Goal: Task Accomplishment & Management: Use online tool/utility

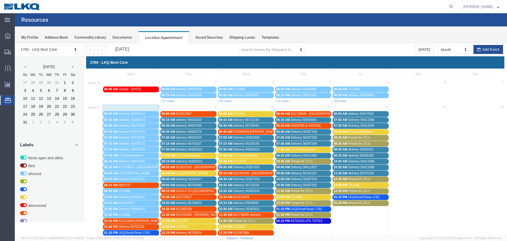
scroll to position [132, 0]
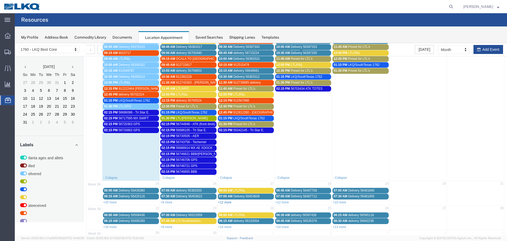
click at [221, 203] on link "+12 more" at bounding box center [224, 202] width 13 height 4
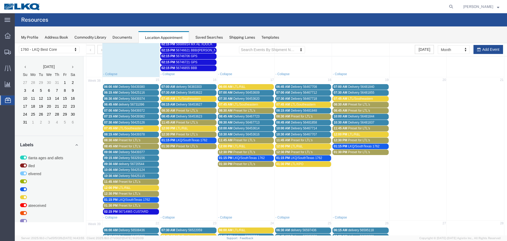
scroll to position [238, 0]
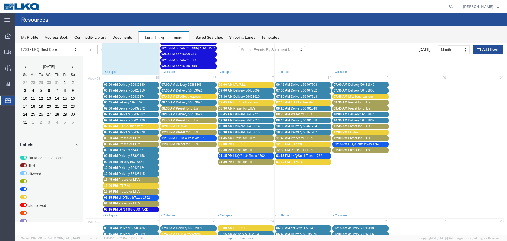
click at [140, 209] on span "56714965 CUSTARD" at bounding box center [134, 209] width 30 height 4
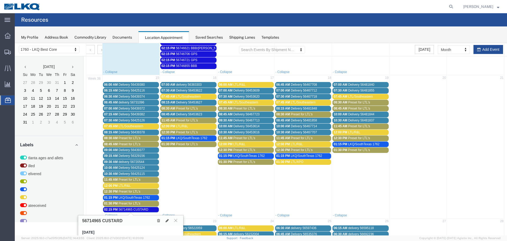
click at [94, 222] on h3 "56714965 CUSTARD" at bounding box center [102, 220] width 40 height 5
copy h3 "56714965"
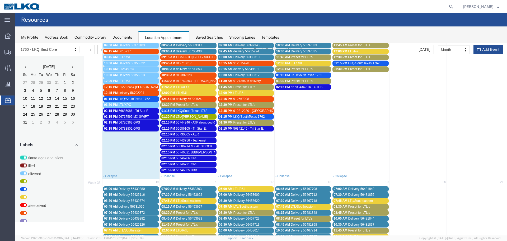
scroll to position [106, 0]
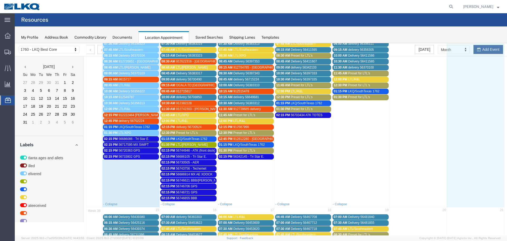
click at [474, 51] on td at bounding box center [475, 103] width 57 height 196
select select "1"
select select
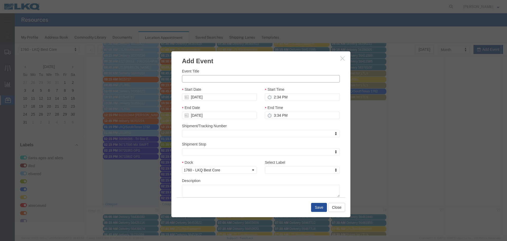
click at [193, 78] on input "Event Title" at bounding box center [261, 78] width 158 height 7
paste input "56714965"
type input "56714965 CUSTARD"
click at [238, 60] on h3 "Add Event" at bounding box center [260, 58] width 179 height 14
click at [208, 96] on input "09/14/2025" at bounding box center [219, 96] width 75 height 7
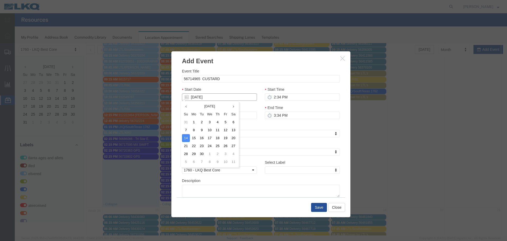
click at [208, 96] on input "09/14/2025" at bounding box center [219, 96] width 75 height 7
type input "09/09/25"
click at [222, 88] on div "Start Date 09/09/25" at bounding box center [219, 93] width 75 height 14
click at [289, 98] on input "2:34 PM" at bounding box center [302, 96] width 75 height 7
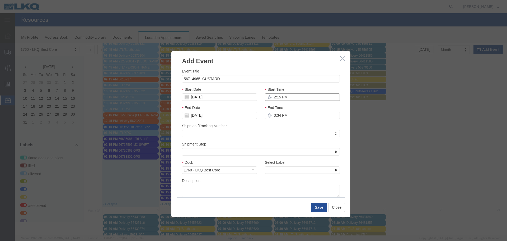
type input "2:15 PM"
click at [273, 114] on input "3:34 PM" at bounding box center [302, 114] width 75 height 7
type input "2:15 PM"
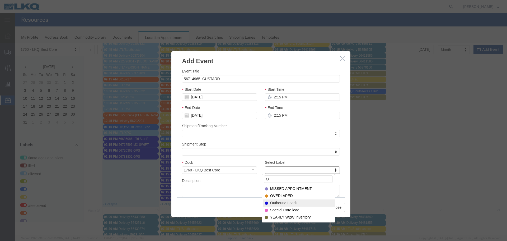
type input "O"
select select "80"
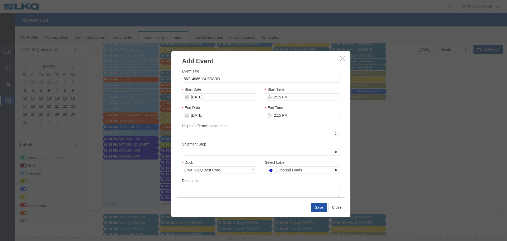
click at [317, 210] on button "Save" at bounding box center [319, 207] width 16 height 9
click at [314, 209] on div at bounding box center [261, 139] width 492 height 192
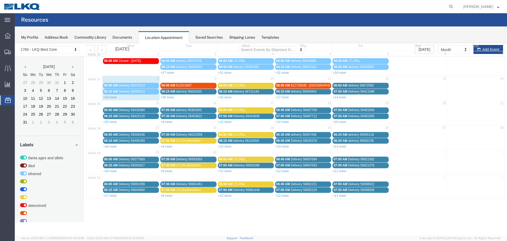
scroll to position [0, 0]
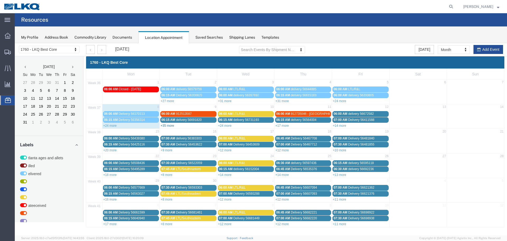
click at [170, 127] on link "+35 more" at bounding box center [167, 126] width 13 height 4
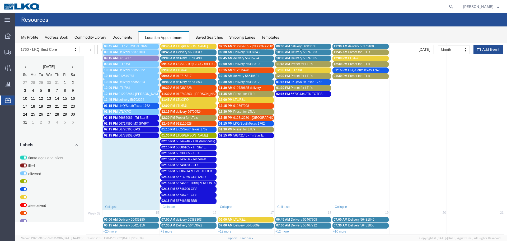
scroll to position [132, 0]
